Goal: Browse casually: Explore the website without a specific task or goal

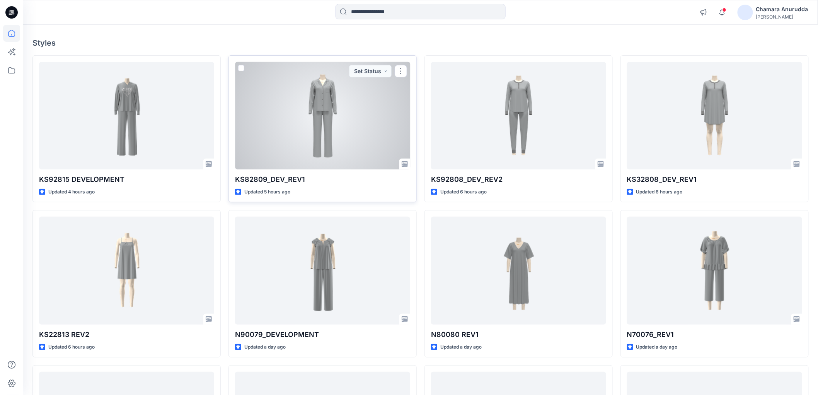
scroll to position [43, 0]
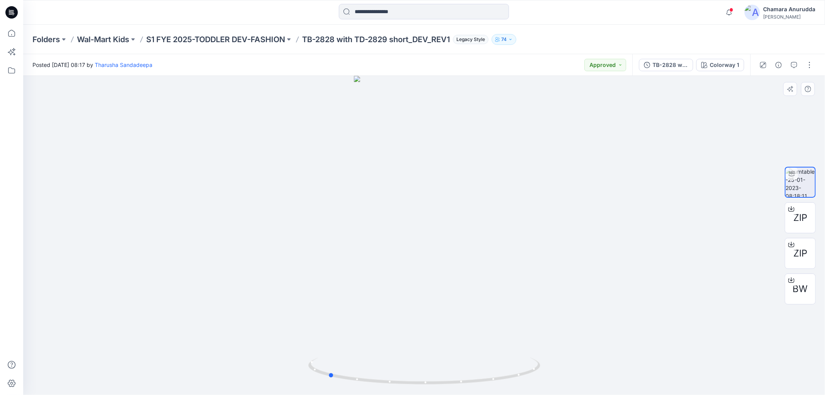
drag, startPoint x: 503, startPoint y: 382, endPoint x: 408, endPoint y: 347, distance: 101.9
click at [408, 347] on div at bounding box center [423, 235] width 801 height 319
drag, startPoint x: 505, startPoint y: 377, endPoint x: 373, endPoint y: 360, distance: 132.9
click at [373, 361] on icon at bounding box center [425, 371] width 234 height 29
